Goal: Find contact information: Obtain details needed to contact an individual or organization

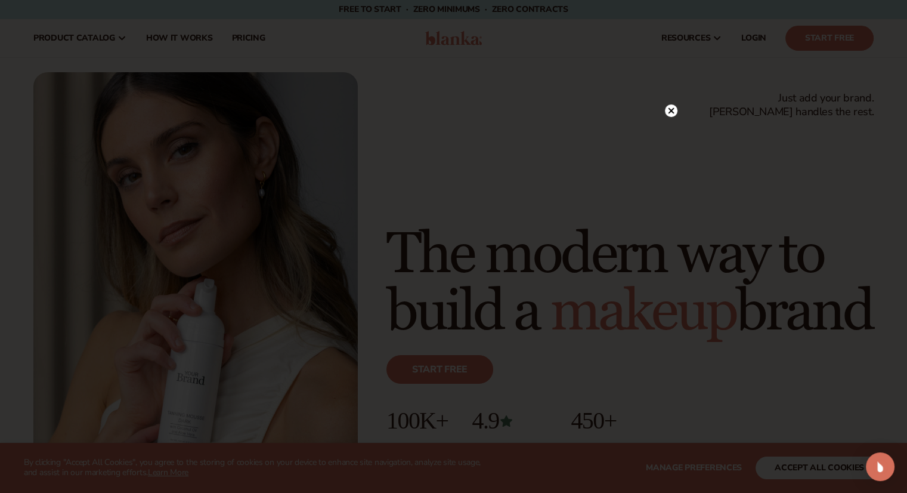
click at [670, 112] on icon at bounding box center [671, 110] width 6 height 6
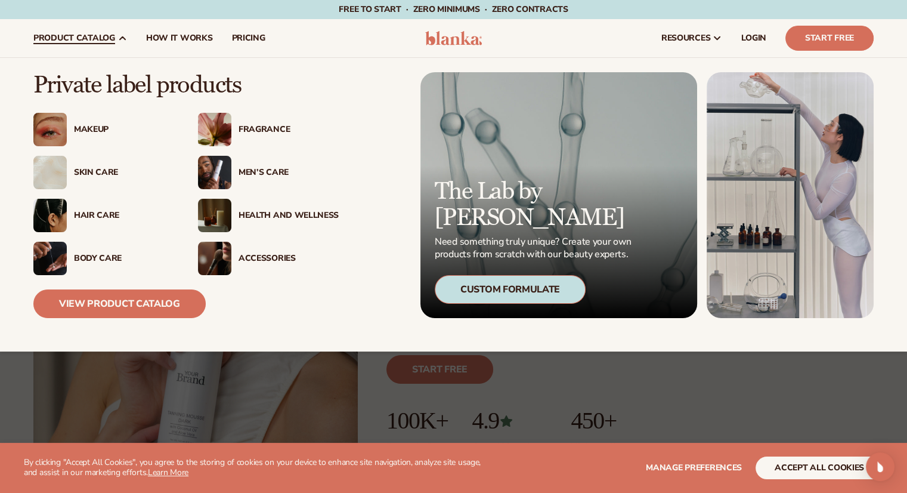
click at [91, 131] on div "Makeup" at bounding box center [124, 130] width 100 height 10
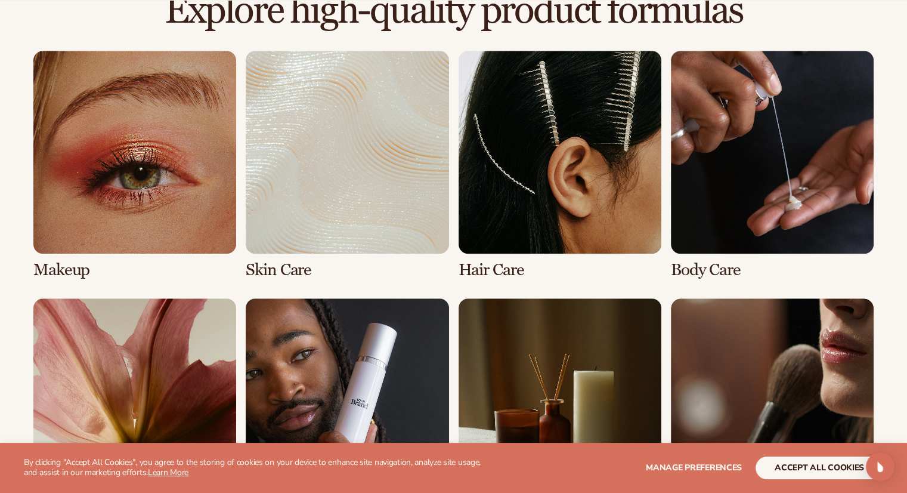
scroll to position [863, 0]
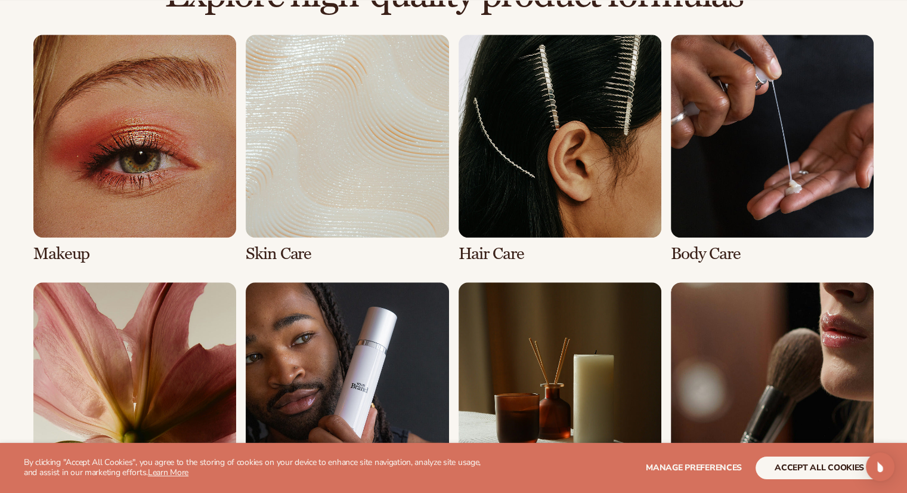
click at [147, 153] on link "1 / 8" at bounding box center [134, 149] width 203 height 228
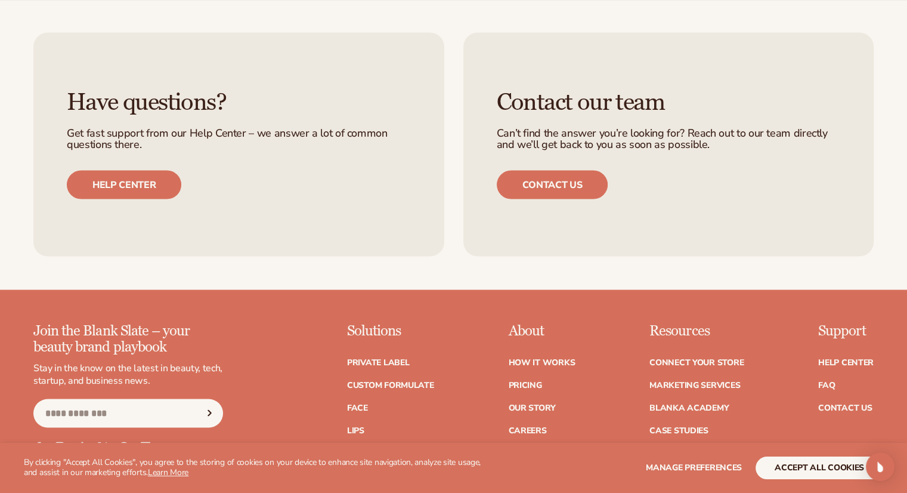
scroll to position [2189, 0]
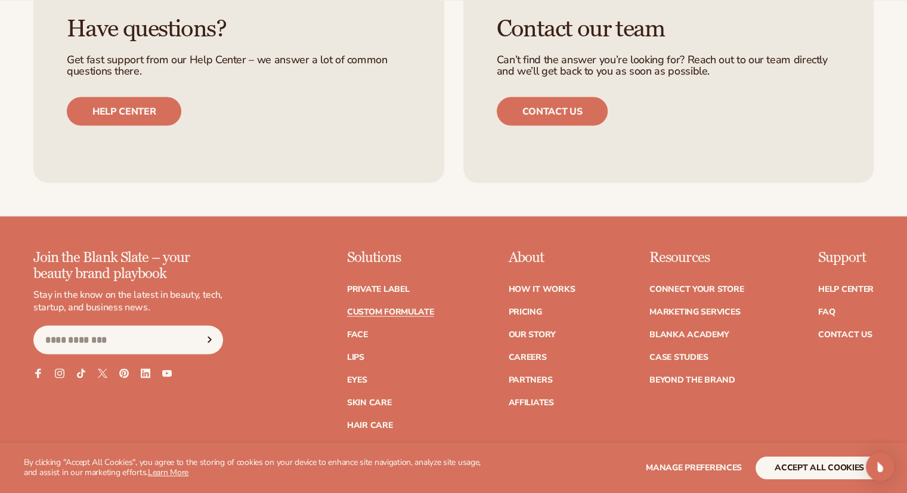
click at [375, 310] on link "Custom formulate" at bounding box center [390, 311] width 87 height 8
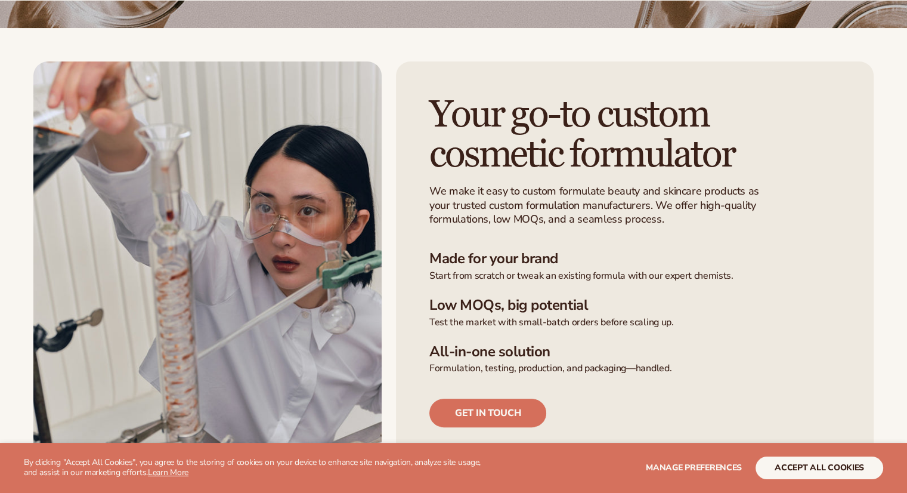
scroll to position [239, 0]
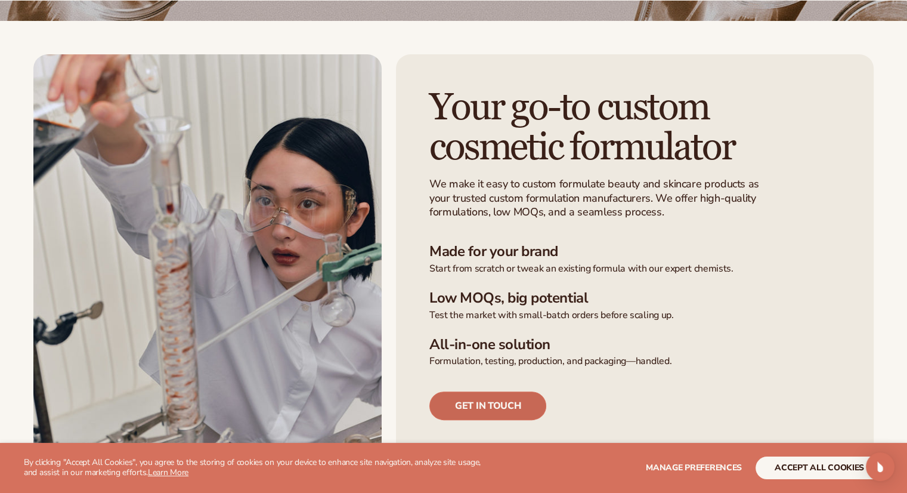
click at [494, 410] on link "Get in touch" at bounding box center [487, 405] width 117 height 29
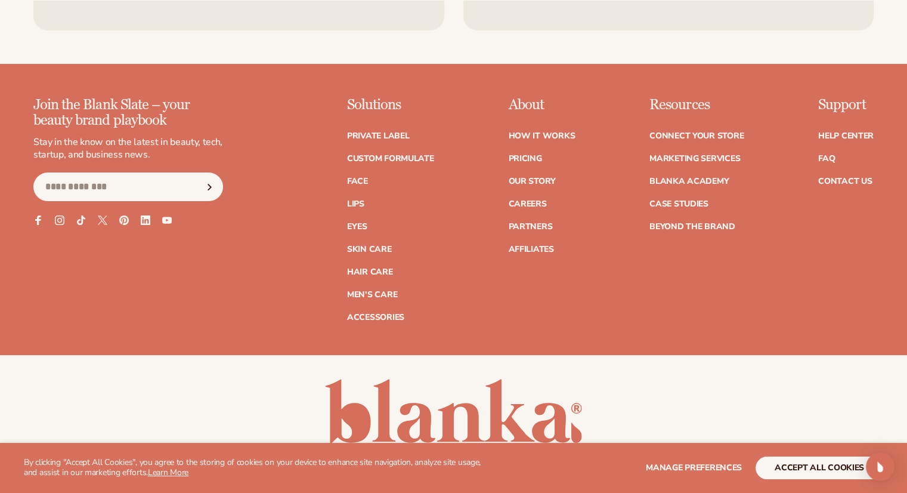
scroll to position [4880, 0]
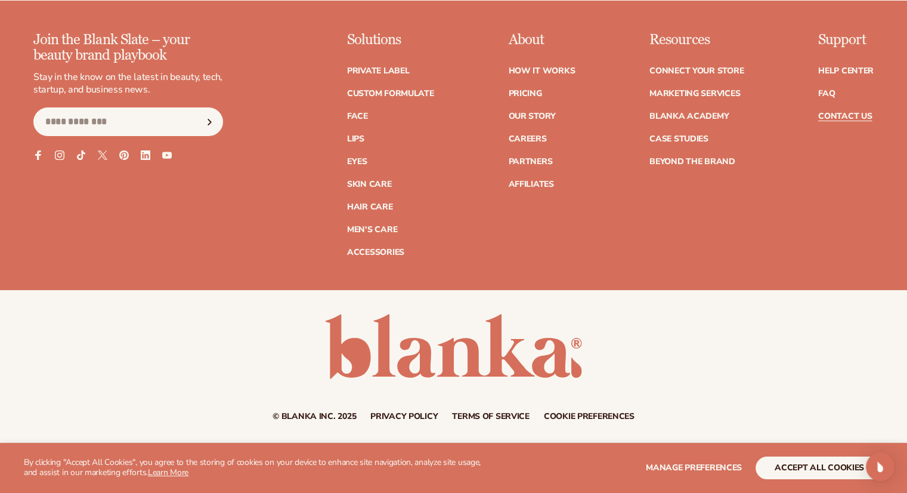
click at [852, 113] on link "Contact Us" at bounding box center [845, 116] width 54 height 8
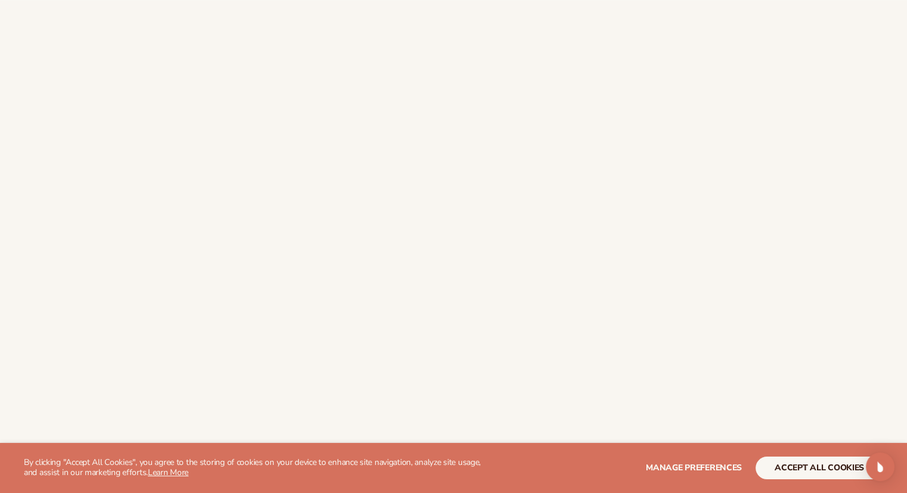
scroll to position [298, 0]
